Goal: Information Seeking & Learning: Learn about a topic

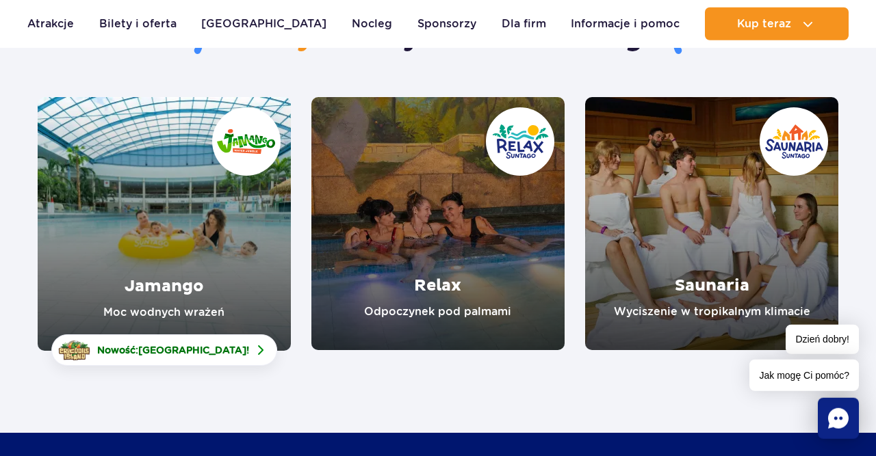
scroll to position [142, 0]
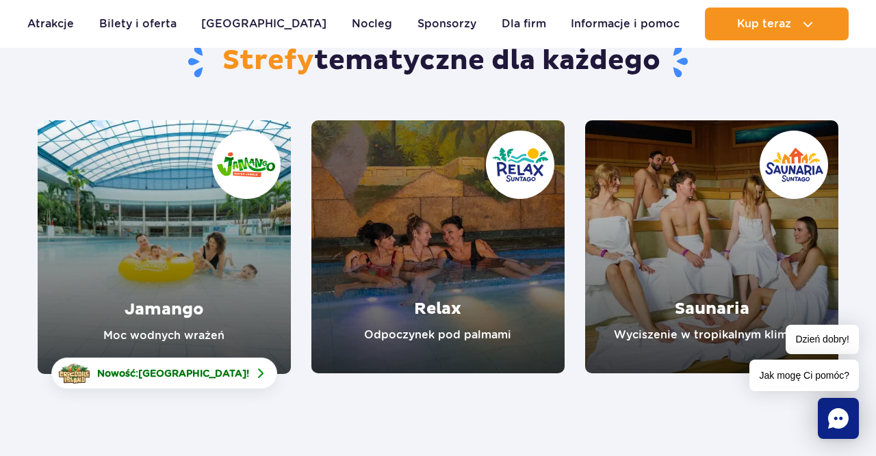
click at [703, 270] on link "Saunaria" at bounding box center [711, 246] width 253 height 253
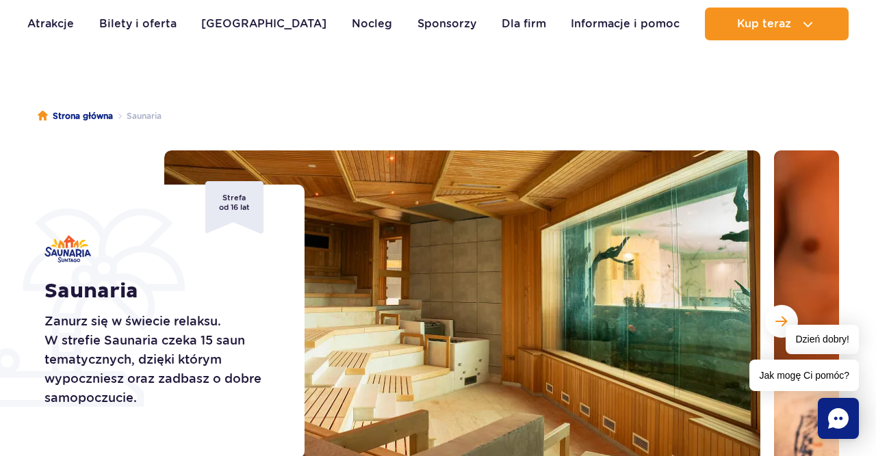
scroll to position [142, 0]
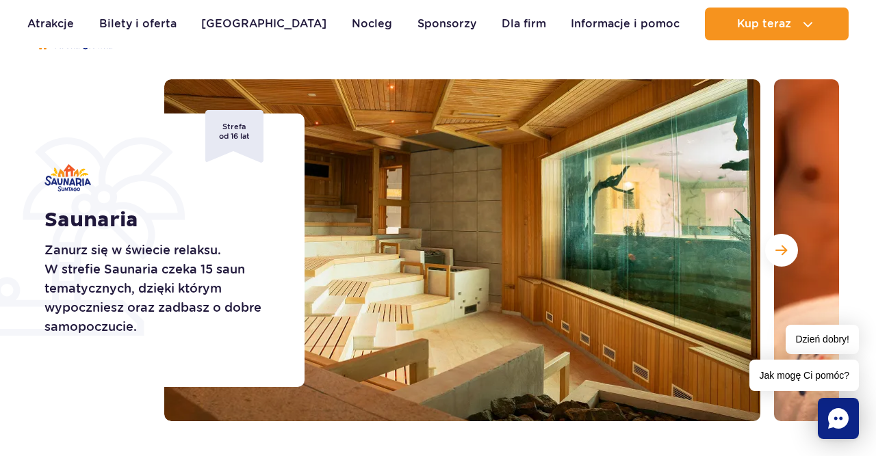
click at [330, 237] on img at bounding box center [462, 250] width 596 height 342
click at [774, 254] on button "Następny slajd" at bounding box center [781, 250] width 33 height 33
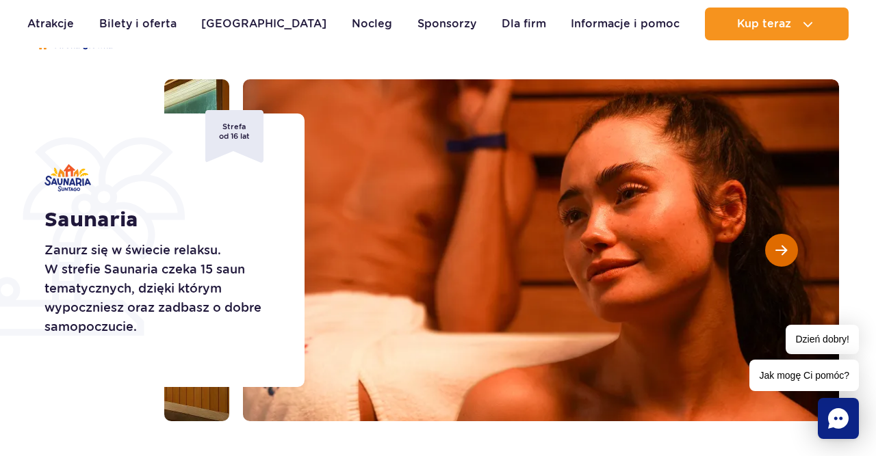
click at [774, 254] on button "Następny slajd" at bounding box center [781, 250] width 33 height 33
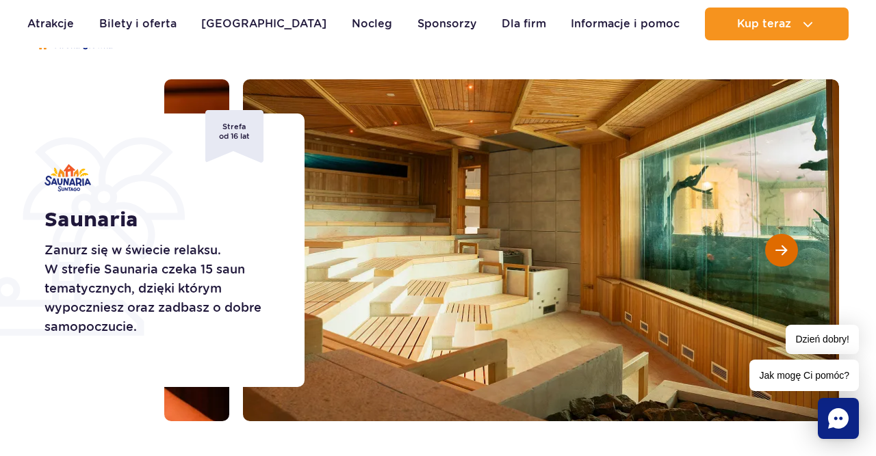
click at [774, 254] on button "Następny slajd" at bounding box center [781, 250] width 33 height 33
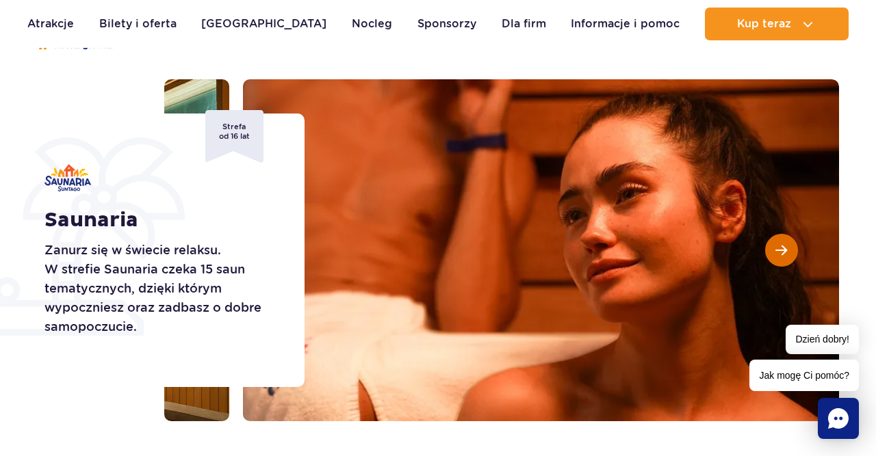
click at [774, 254] on button "Następny slajd" at bounding box center [781, 250] width 33 height 33
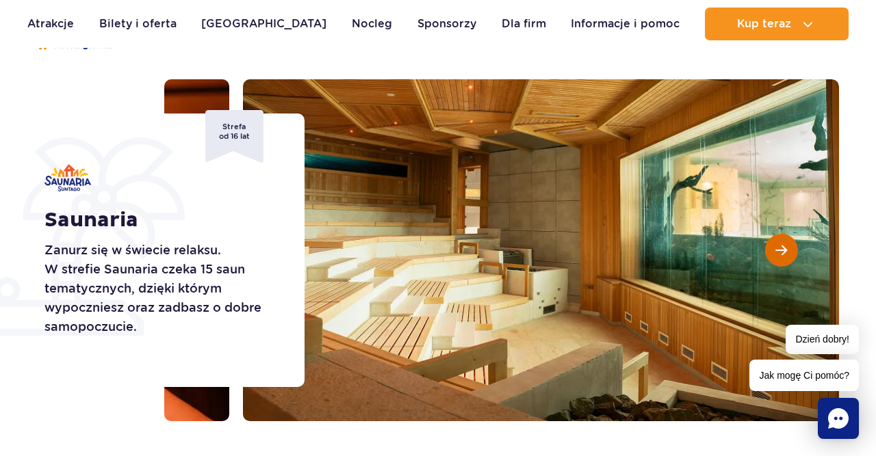
click at [774, 254] on button "Następny slajd" at bounding box center [781, 250] width 33 height 33
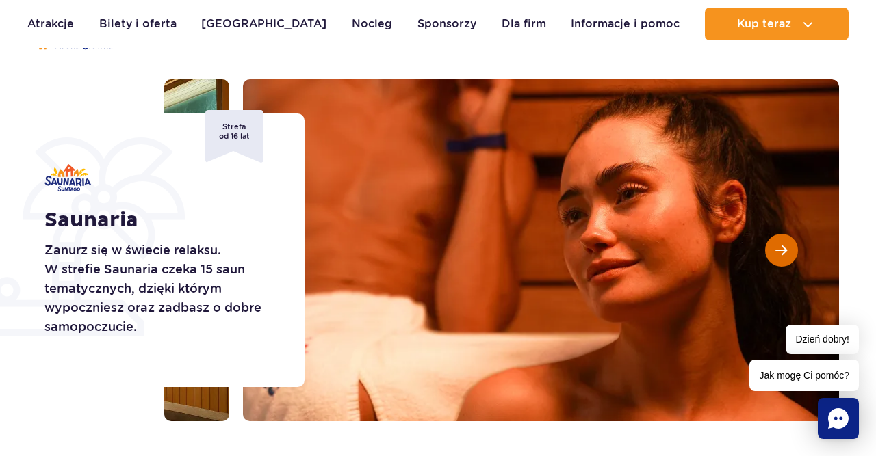
click at [774, 254] on button "Następny slajd" at bounding box center [781, 250] width 33 height 33
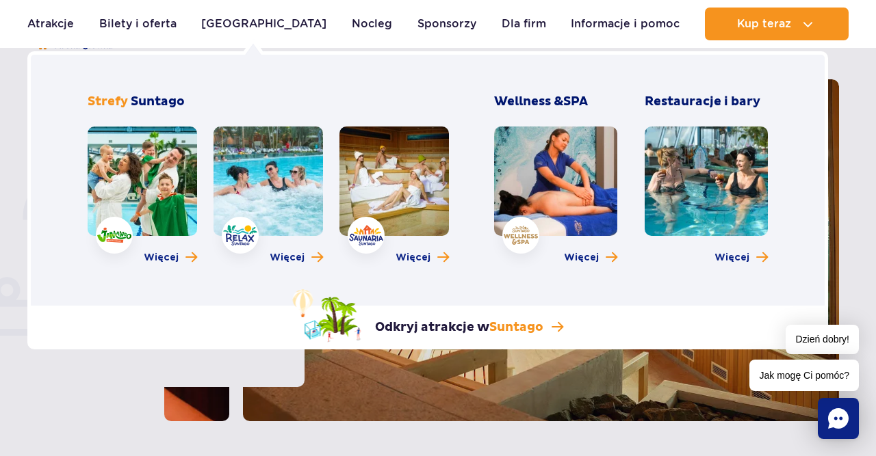
click at [274, 193] on link at bounding box center [267, 181] width 109 height 109
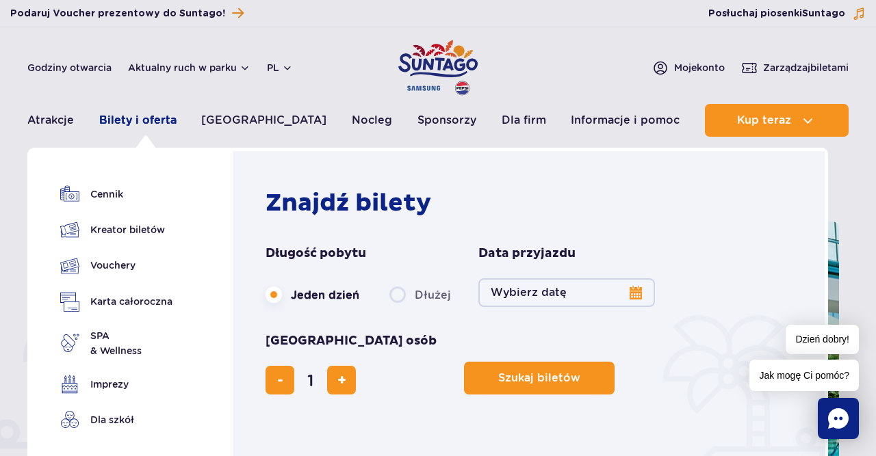
click at [141, 120] on link "Bilety i oferta" at bounding box center [137, 120] width 77 height 33
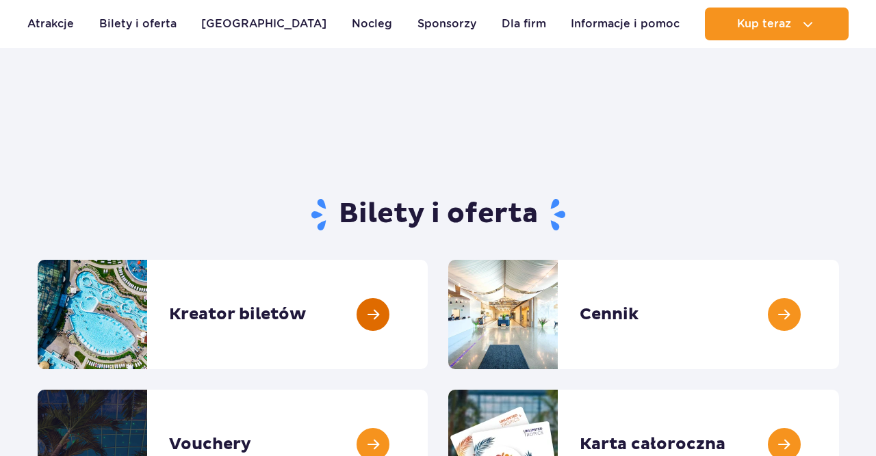
scroll to position [142, 0]
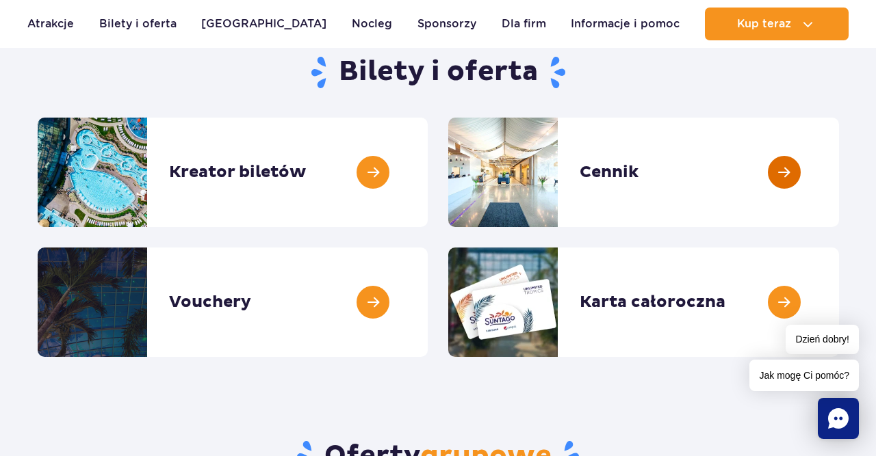
click at [839, 177] on link at bounding box center [839, 172] width 0 height 109
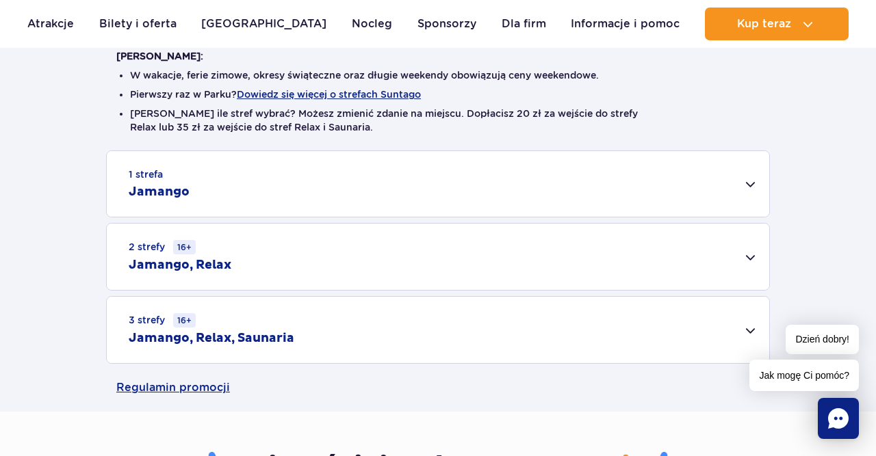
scroll to position [285, 0]
